Goal: Information Seeking & Learning: Check status

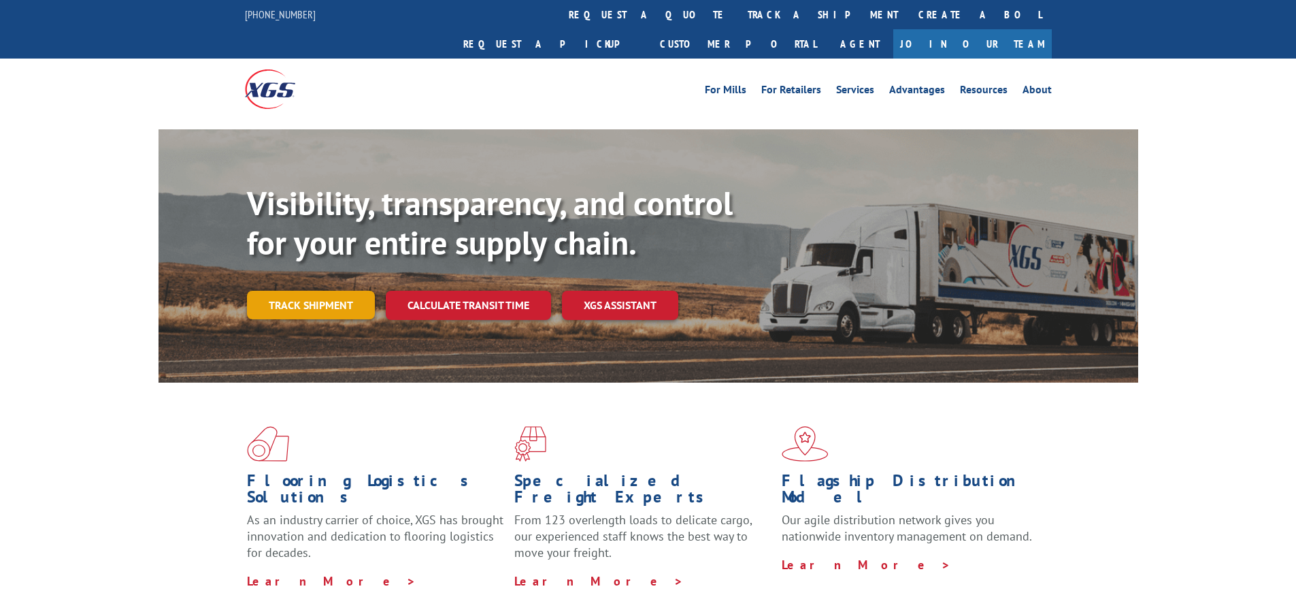
click at [346, 291] on link "Track shipment" at bounding box center [311, 305] width 128 height 29
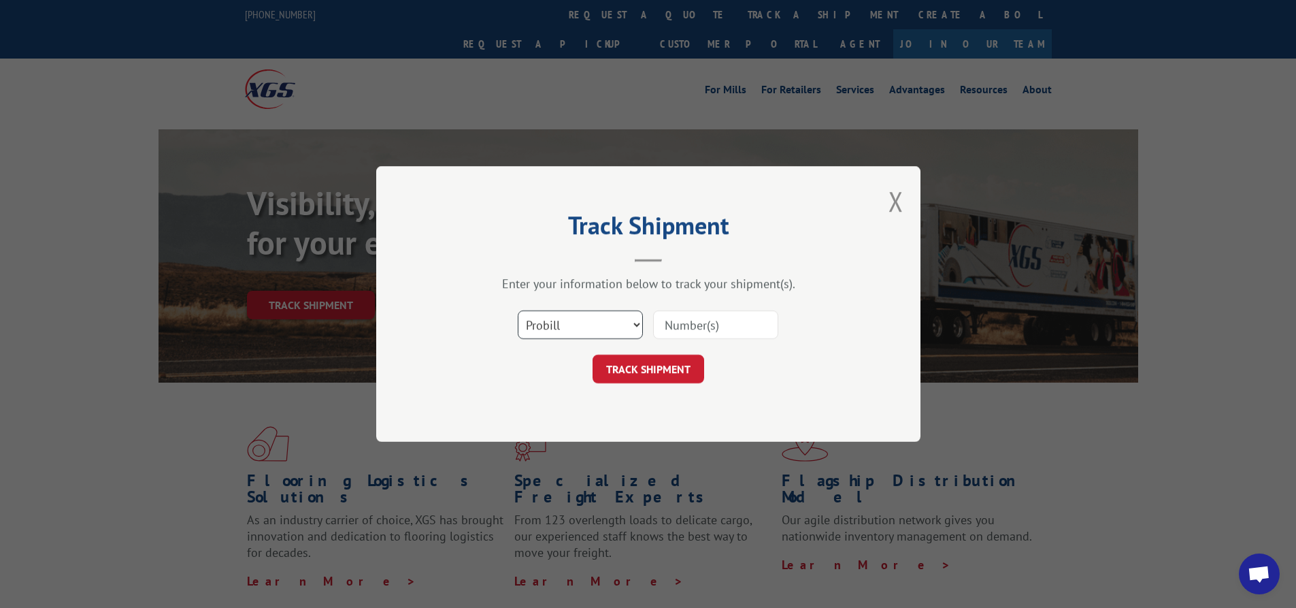
drag, startPoint x: 614, startPoint y: 328, endPoint x: 608, endPoint y: 335, distance: 10.1
click at [614, 328] on select "Select category... Probill BOL PO" at bounding box center [580, 324] width 125 height 29
select select "bol"
click at [518, 310] on select "Select category... Probill BOL PO" at bounding box center [580, 324] width 125 height 29
drag, startPoint x: 694, startPoint y: 328, endPoint x: 701, endPoint y: 323, distance: 8.7
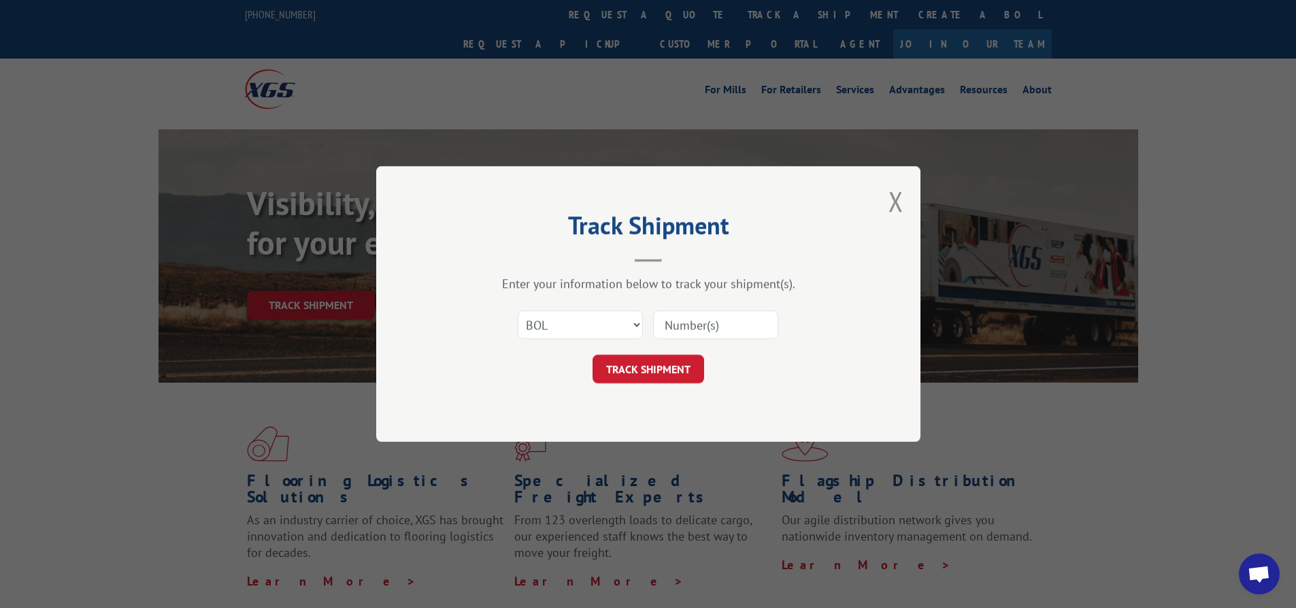
click at [694, 328] on input at bounding box center [715, 324] width 125 height 29
type input "740927"
click button "TRACK SHIPMENT" at bounding box center [649, 369] width 112 height 29
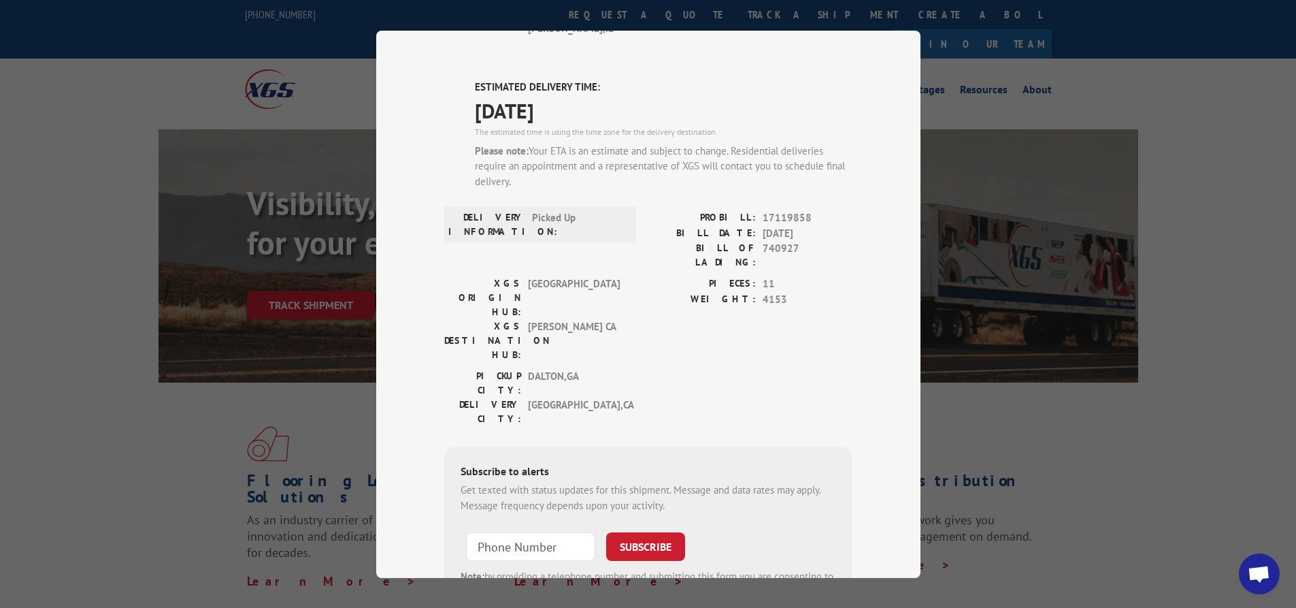
scroll to position [365, 0]
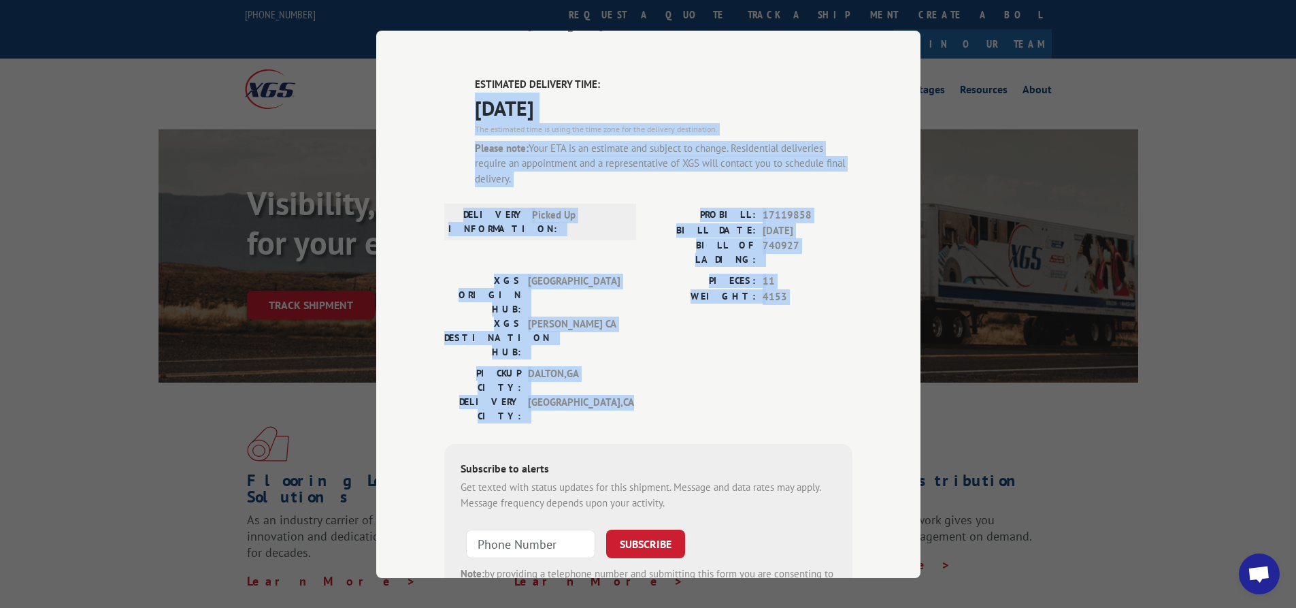
drag, startPoint x: 582, startPoint y: 272, endPoint x: 436, endPoint y: 46, distance: 269.5
click at [436, 46] on div "Track Shipment DELIVERED DELIVERY INFORMATION: [DATE] 02:22 pm [PERSON_NAME]: 1…" at bounding box center [648, 304] width 544 height 547
copy div "[DATE] The estimated time is using the time zone for the delivery destination. …"
